Goal: Find specific page/section: Find specific page/section

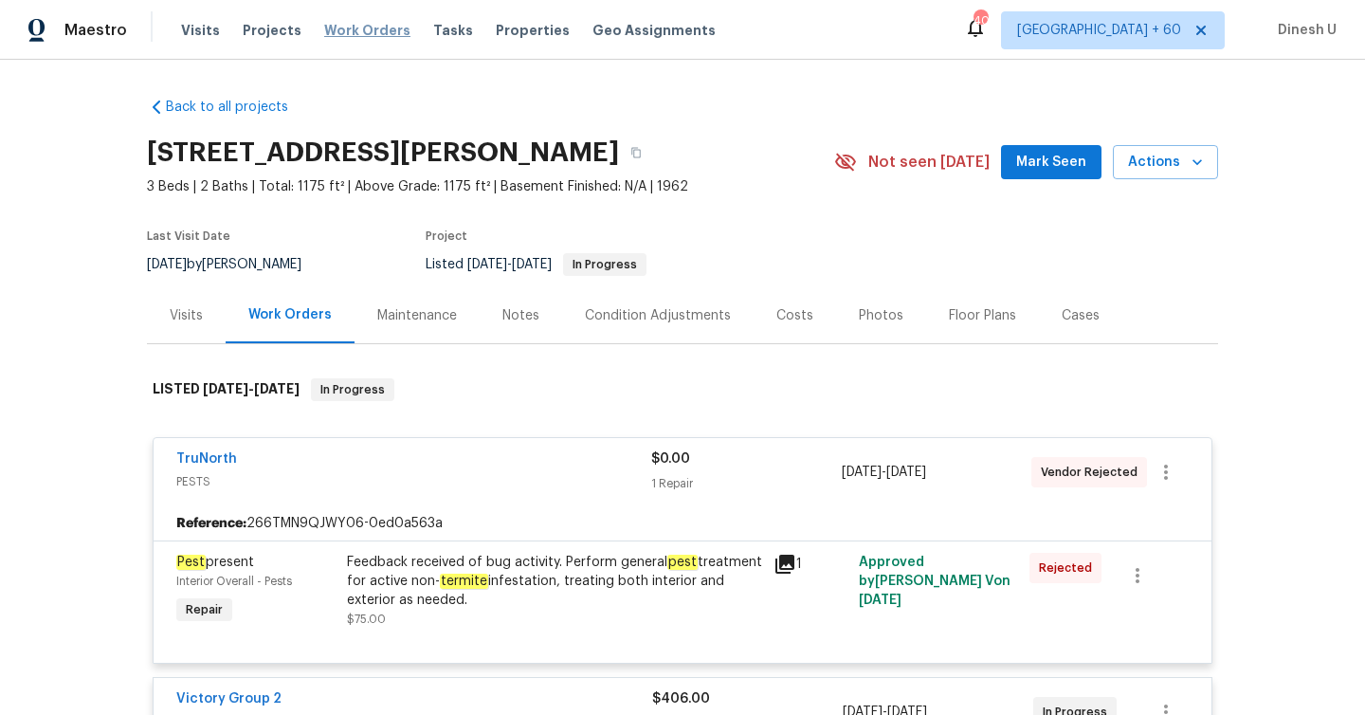
click at [351, 37] on span "Work Orders" at bounding box center [367, 30] width 86 height 19
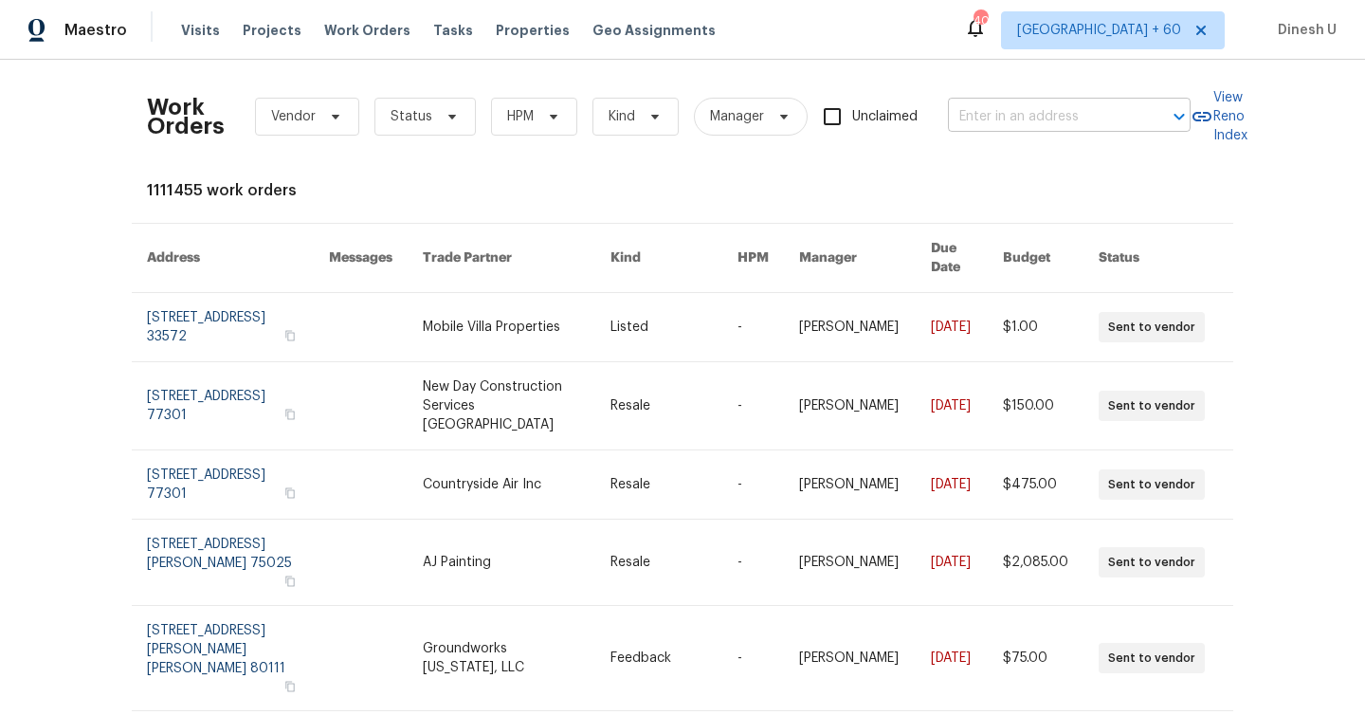
click at [986, 111] on input "text" at bounding box center [1043, 116] width 190 height 29
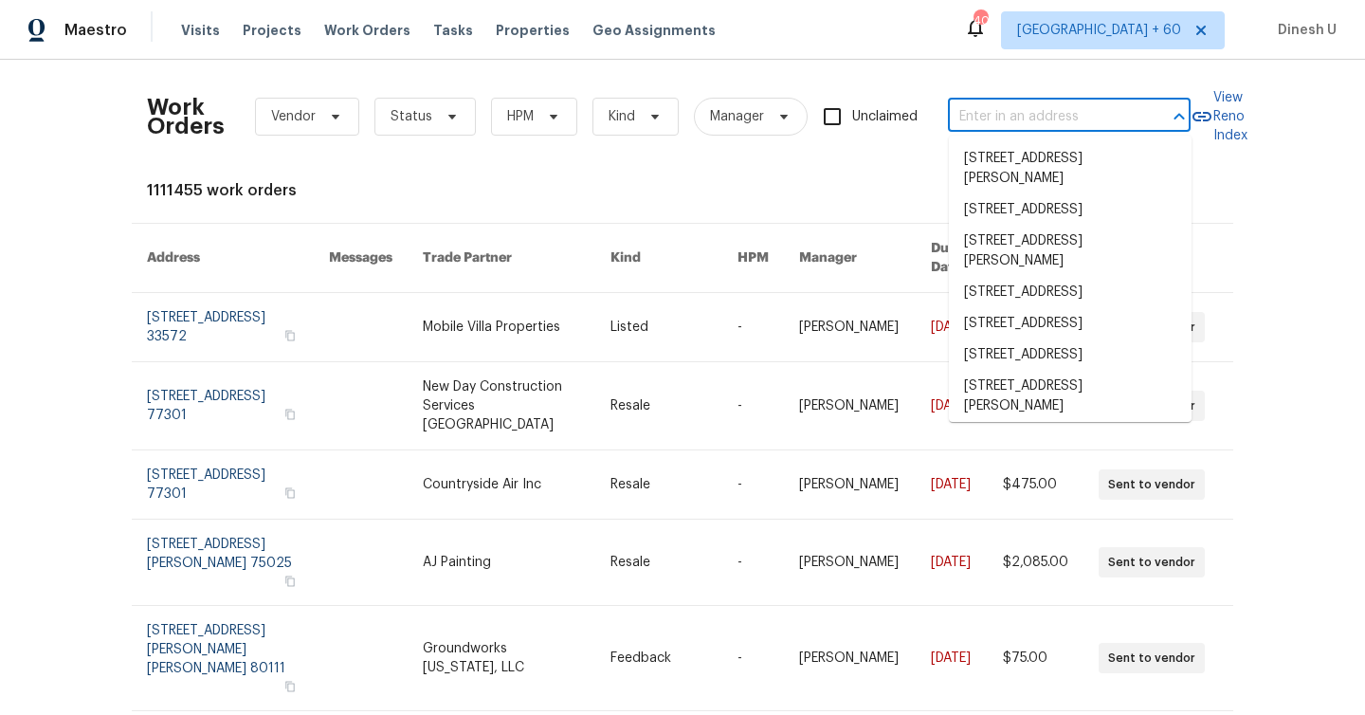
paste input "[STREET_ADDRESS][PERSON_NAME]"
type input "[STREET_ADDRESS][PERSON_NAME]"
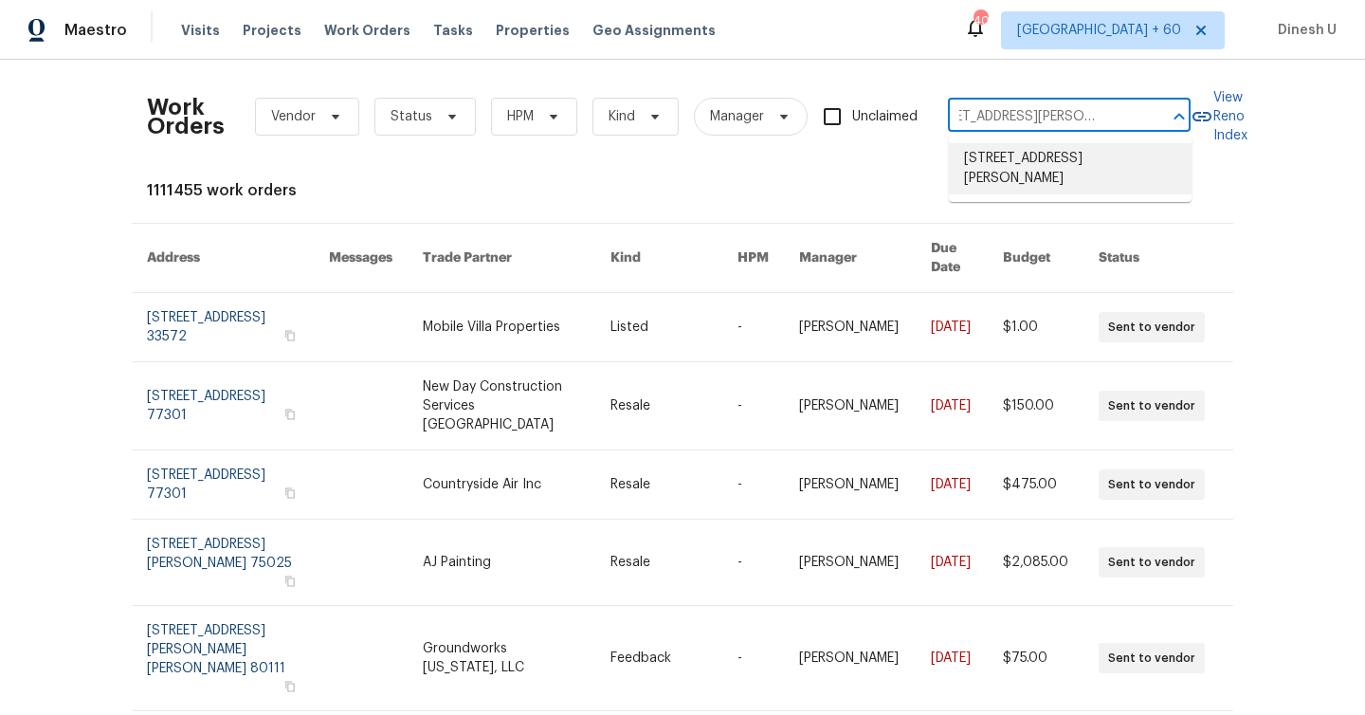
click at [985, 160] on li "[STREET_ADDRESS][PERSON_NAME]" at bounding box center [1070, 168] width 243 height 51
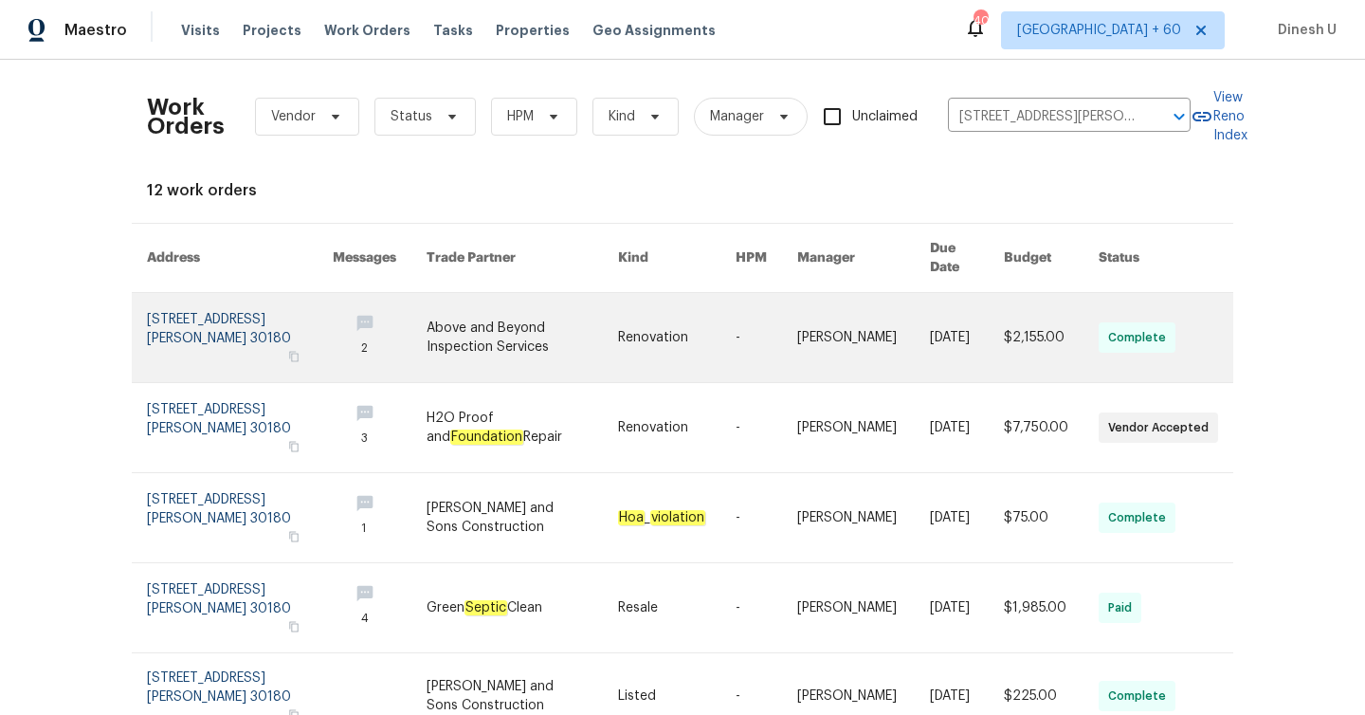
click at [173, 316] on link at bounding box center [240, 337] width 186 height 89
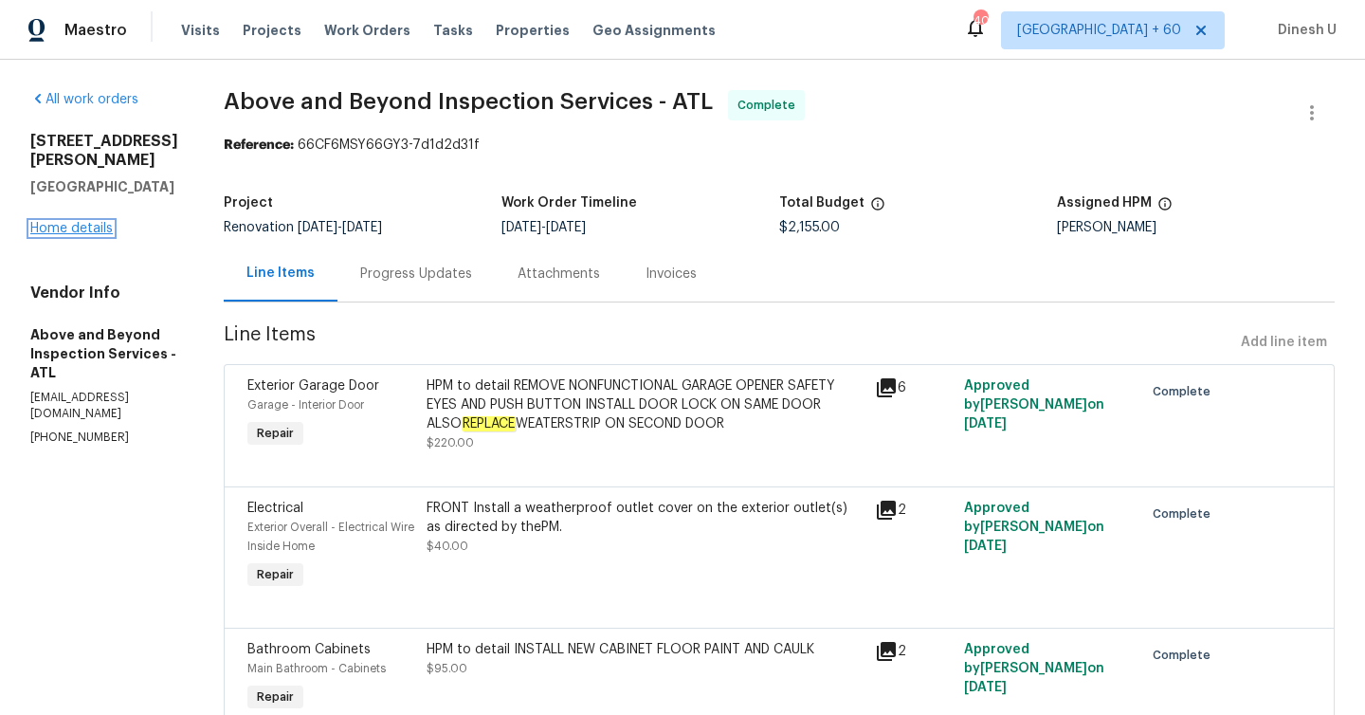
click at [82, 222] on link "Home details" at bounding box center [71, 228] width 82 height 13
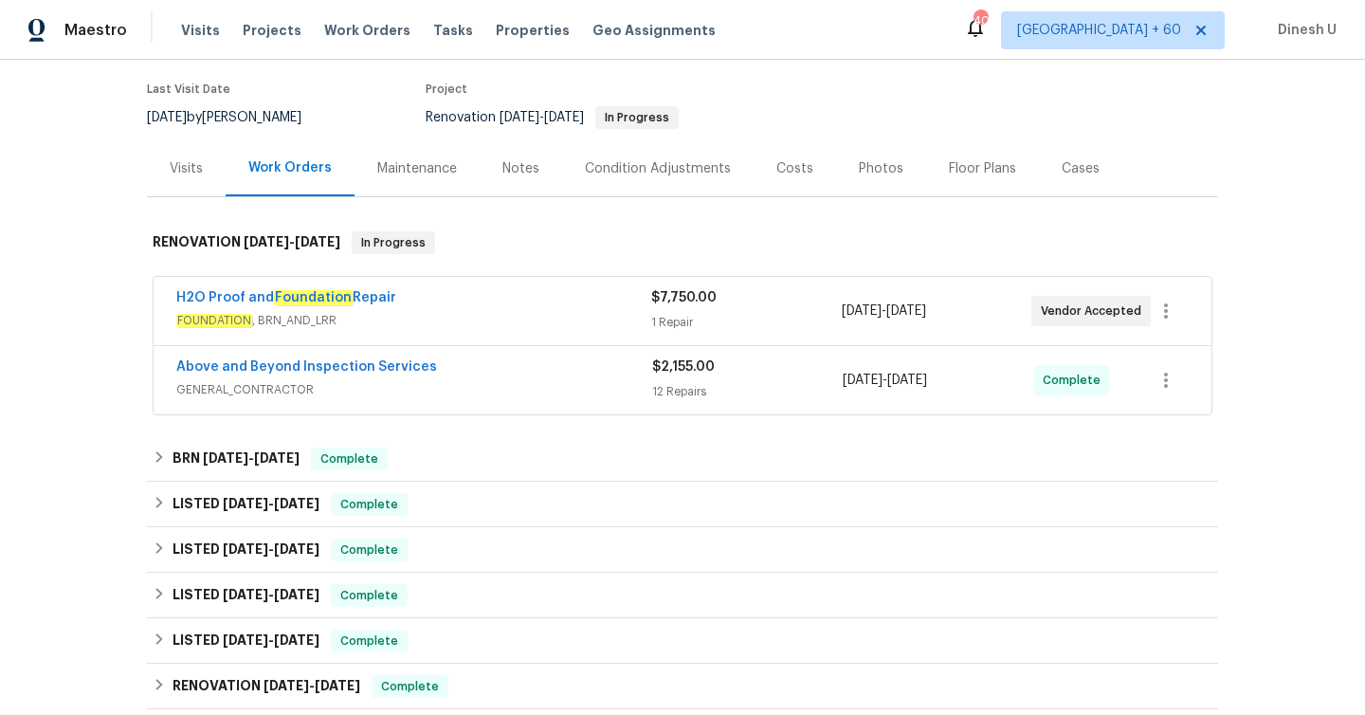
scroll to position [151, 0]
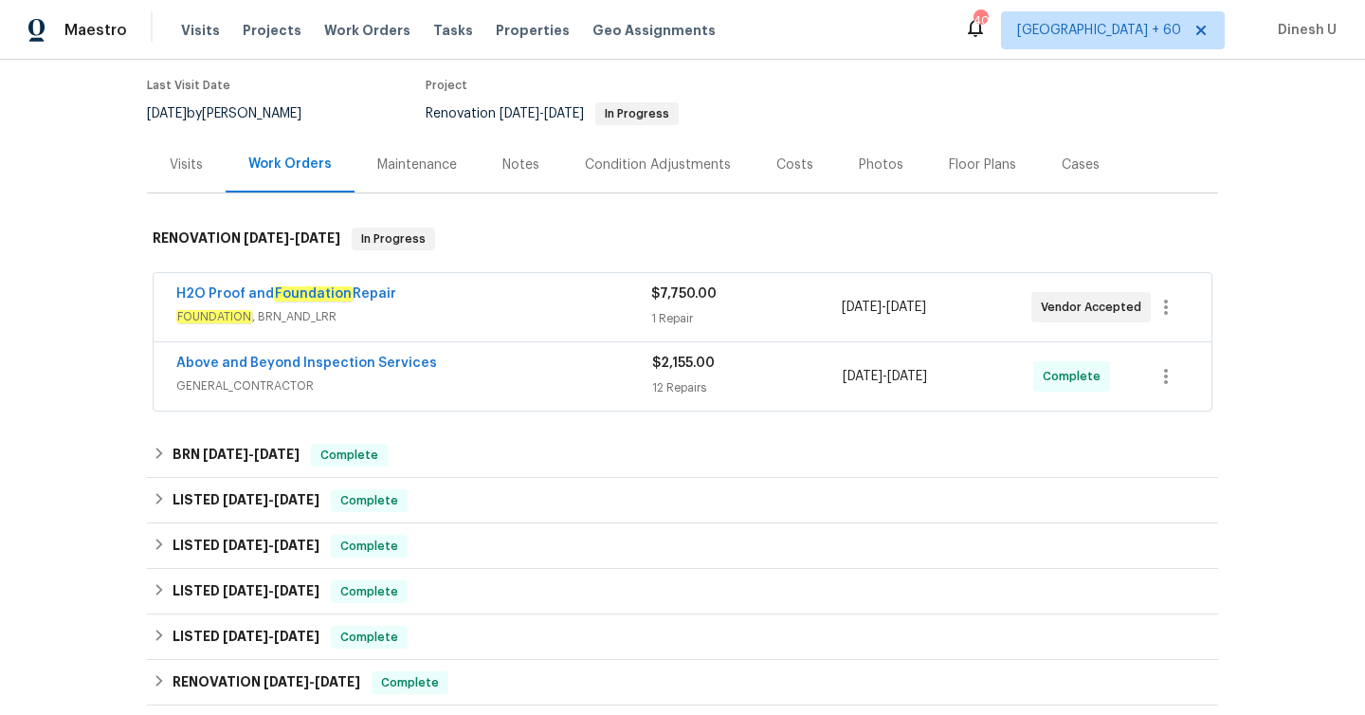
click at [655, 302] on div "$7,750.00" at bounding box center [746, 293] width 190 height 19
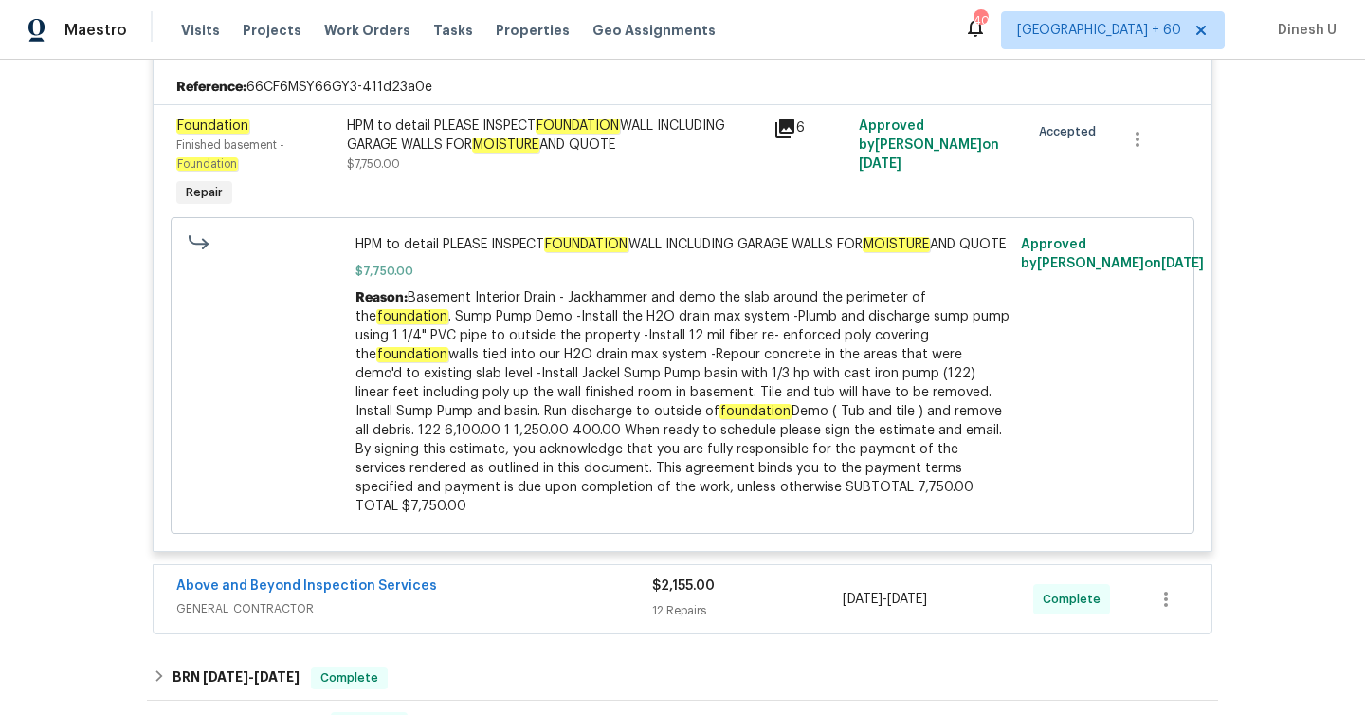
scroll to position [706, 0]
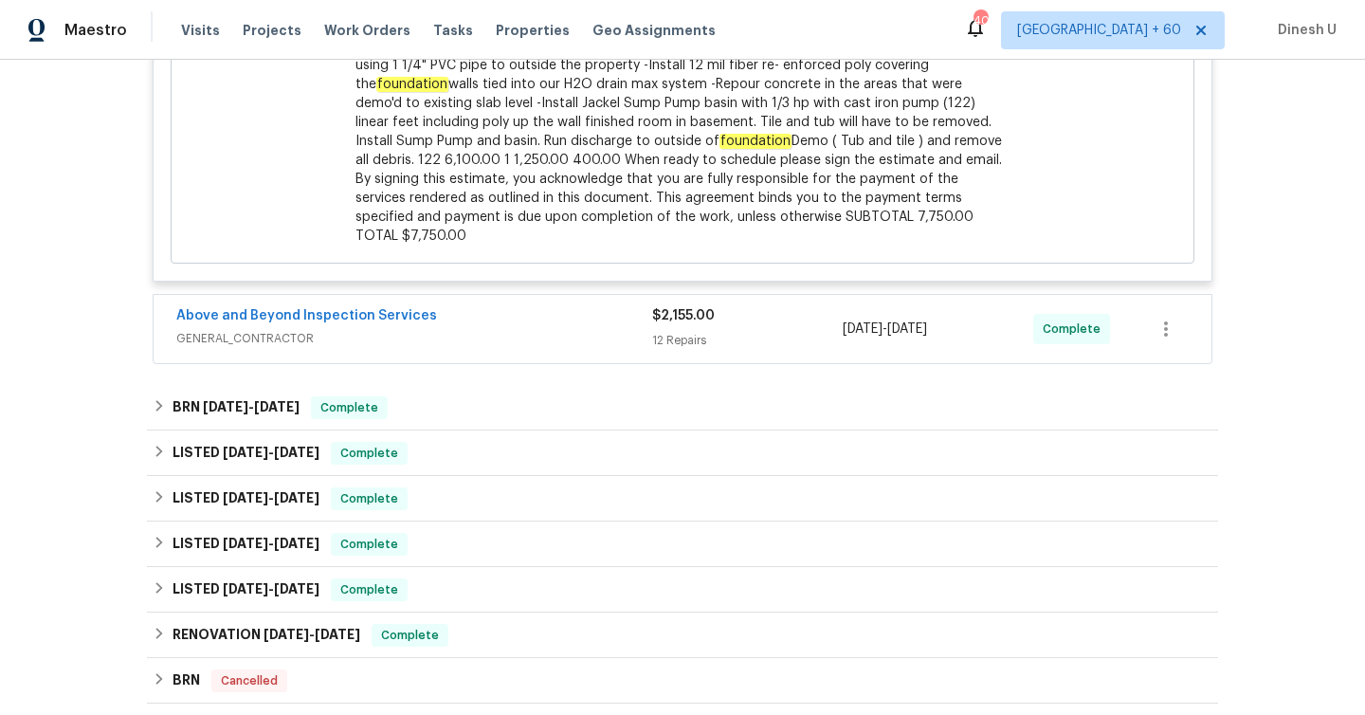
click at [684, 338] on div "12 Repairs" at bounding box center [747, 340] width 191 height 19
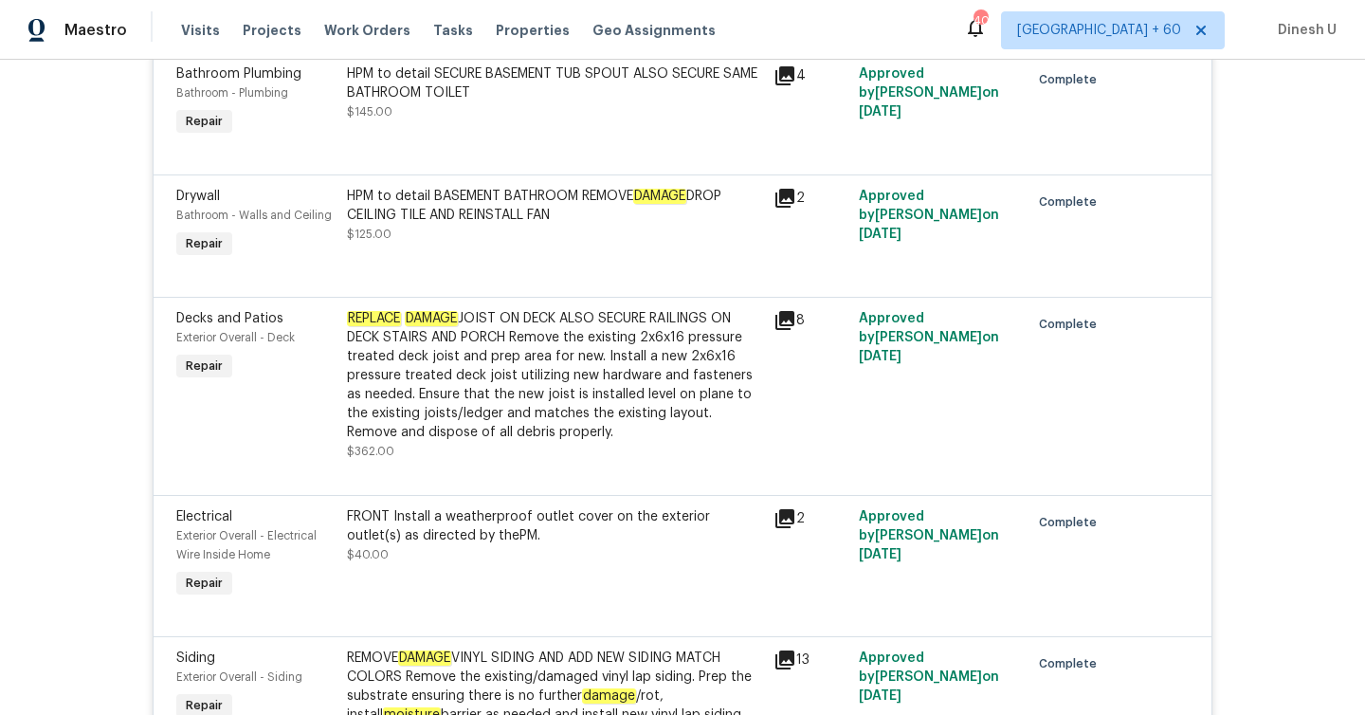
scroll to position [1368, 0]
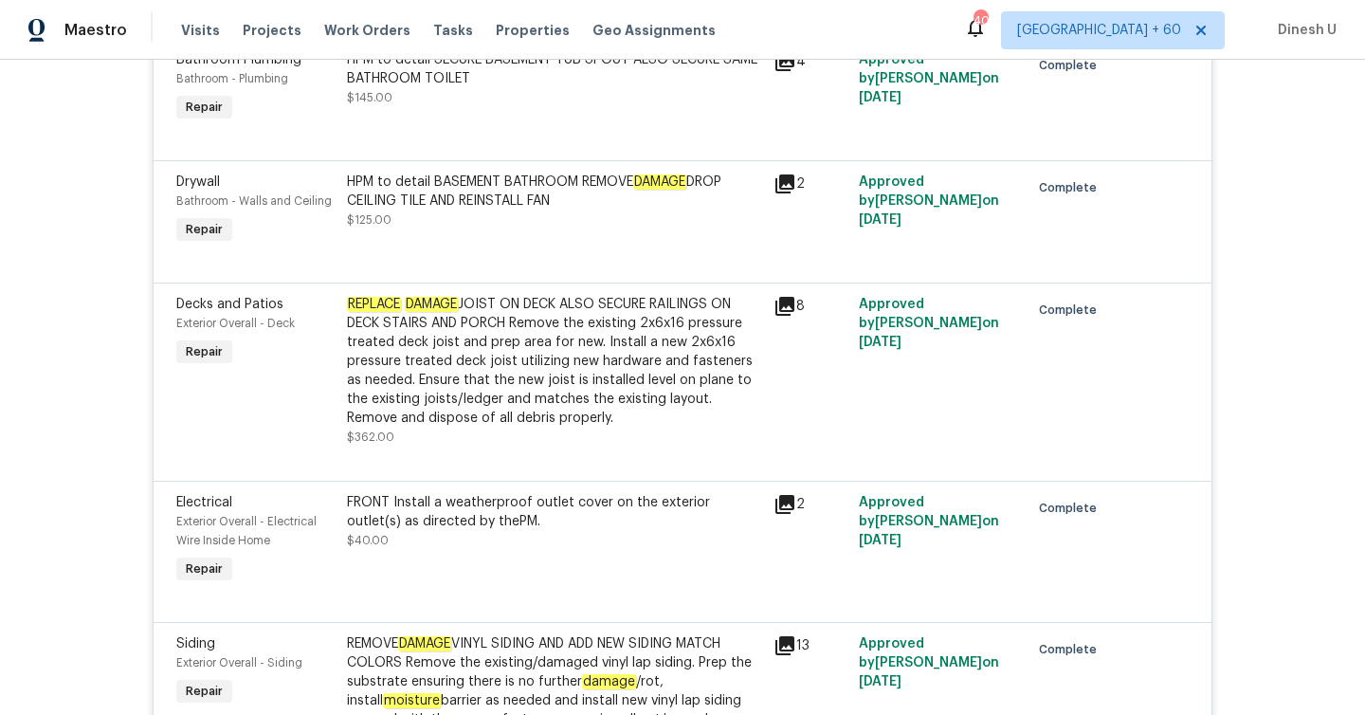
click at [793, 188] on icon at bounding box center [785, 183] width 19 height 19
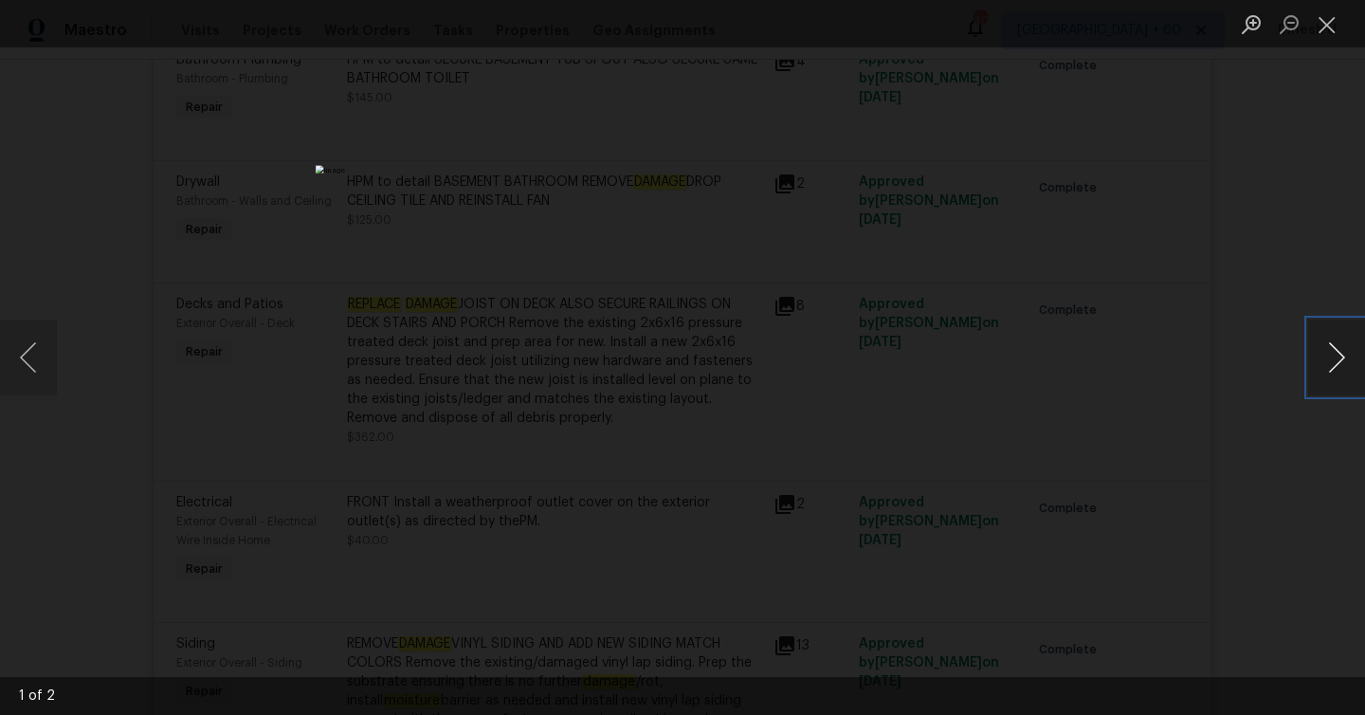
click at [1337, 348] on button "Next image" at bounding box center [1337, 358] width 57 height 76
click at [1326, 24] on button "Close lightbox" at bounding box center [1328, 24] width 38 height 33
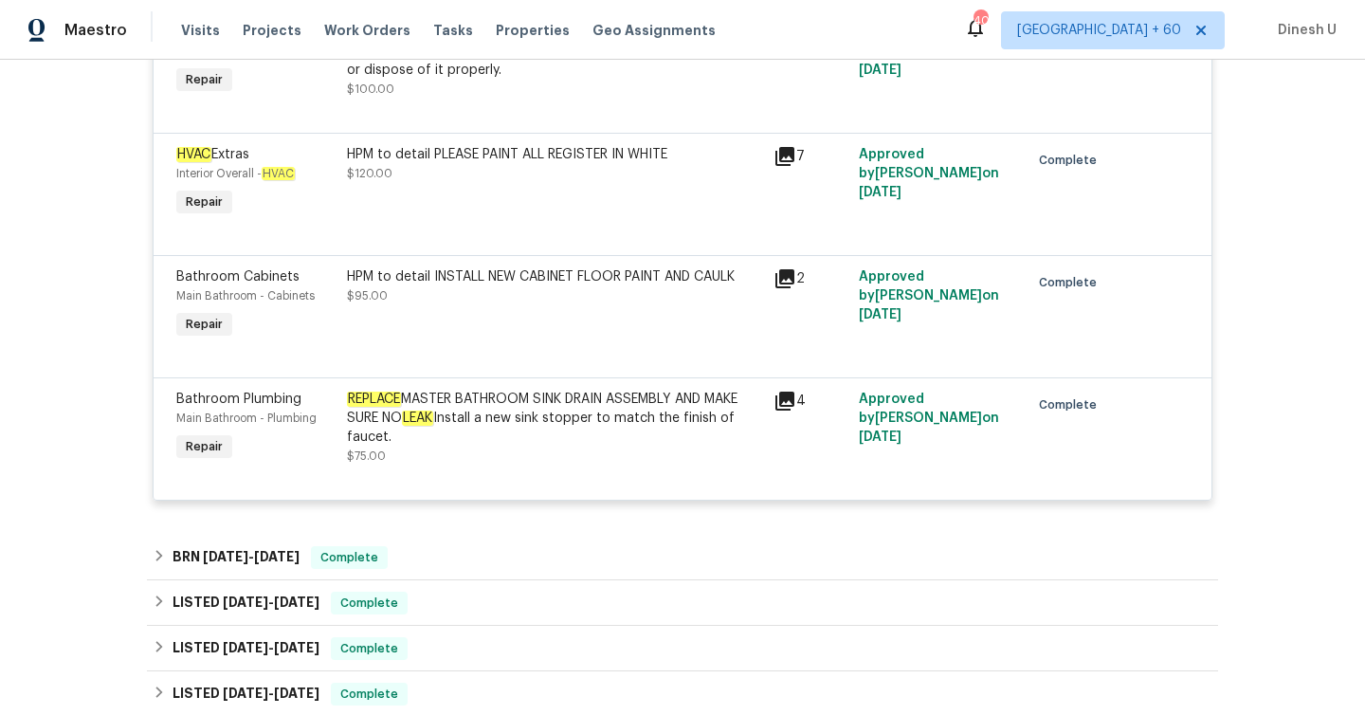
scroll to position [2352, 0]
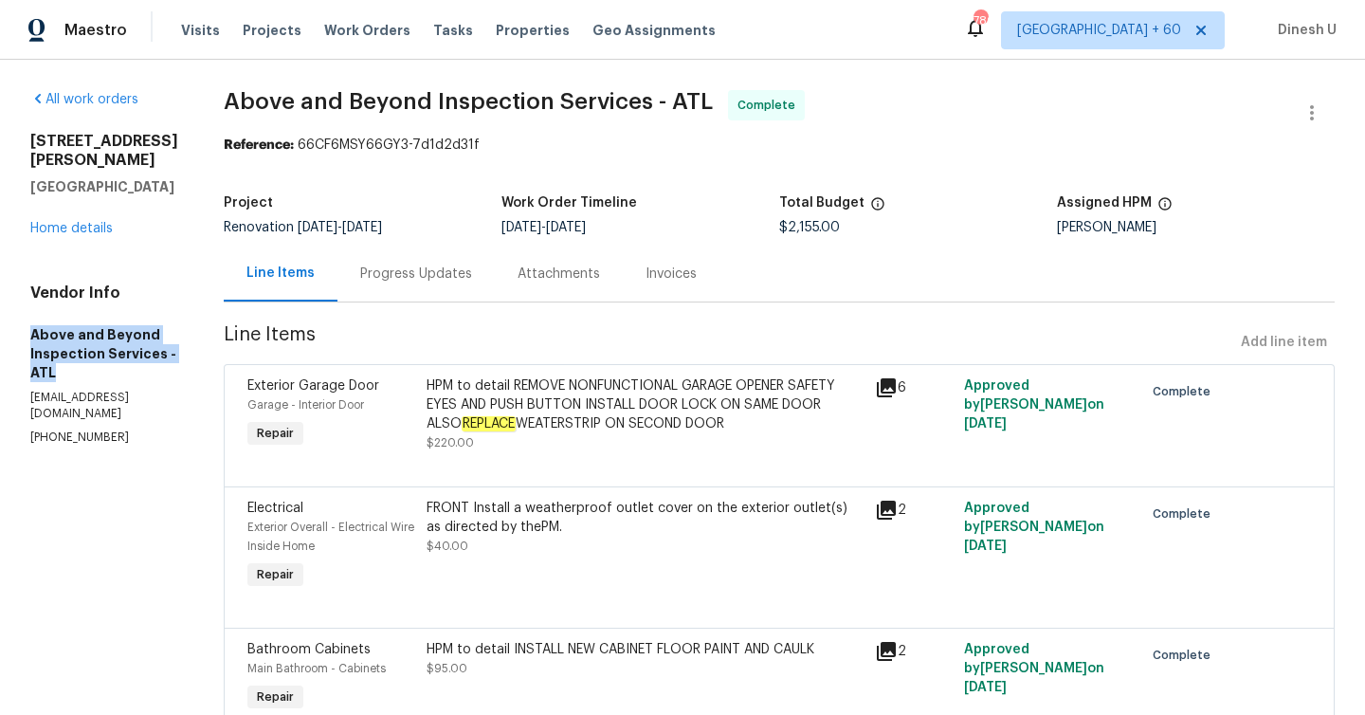
drag, startPoint x: 32, startPoint y: 313, endPoint x: 160, endPoint y: 326, distance: 128.7
click at [160, 327] on h5 "Above and Beyond Inspection Services - ATL" at bounding box center [104, 353] width 148 height 57
copy h5 "Above and Beyond Inspection Services - ATL"
